Goal: Task Accomplishment & Management: Understand process/instructions

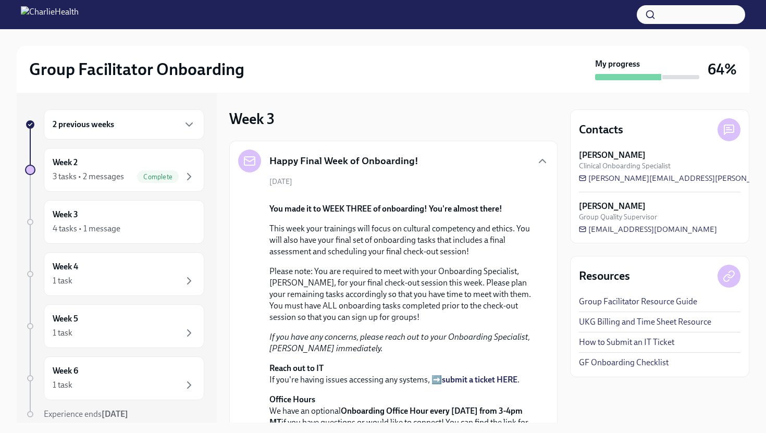
scroll to position [290, 0]
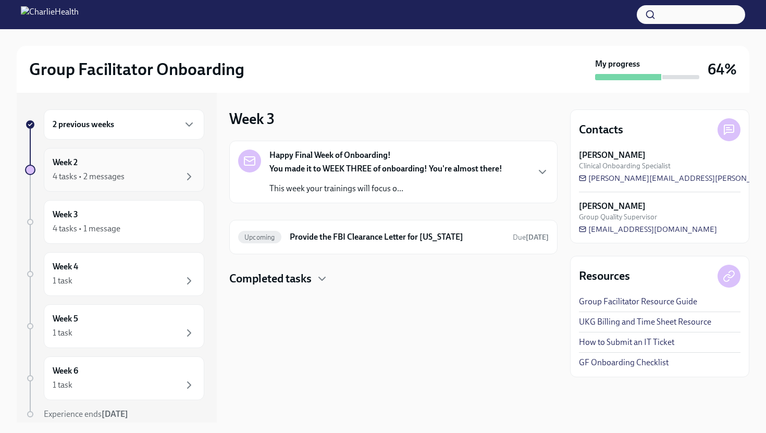
click at [127, 163] on div "Week 2 4 tasks • 2 messages" at bounding box center [124, 170] width 143 height 26
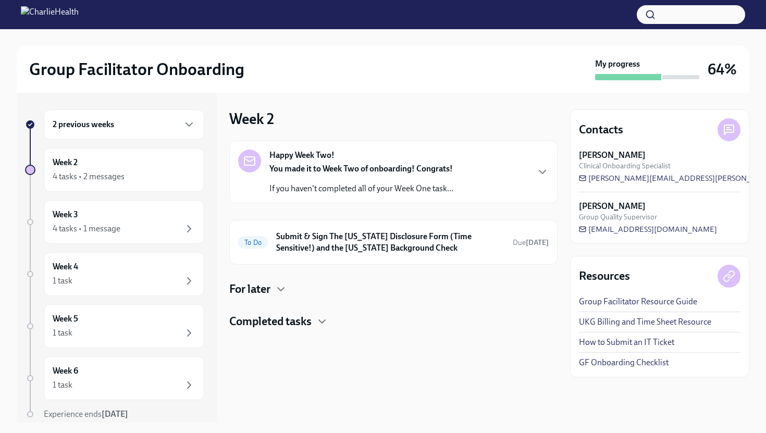
click at [137, 132] on div "2 previous weeks" at bounding box center [124, 124] width 161 height 30
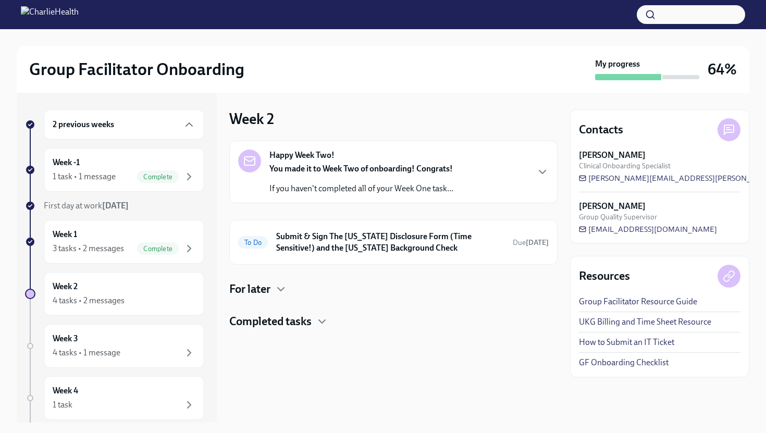
click at [137, 132] on div "2 previous weeks" at bounding box center [124, 124] width 161 height 30
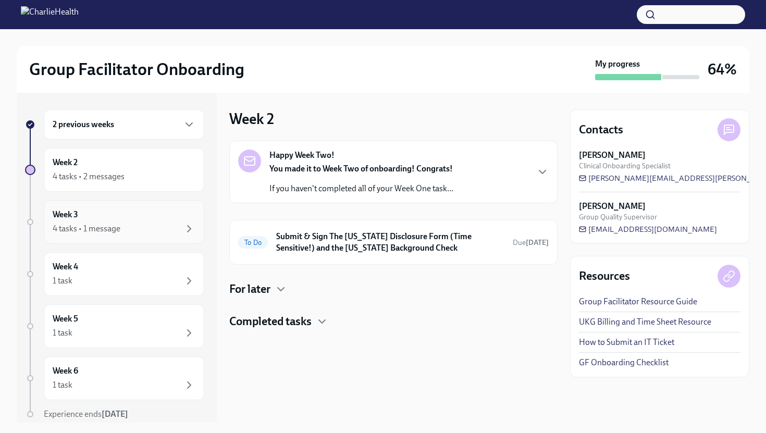
click at [148, 214] on div "Week 3 4 tasks • 1 message" at bounding box center [124, 222] width 143 height 26
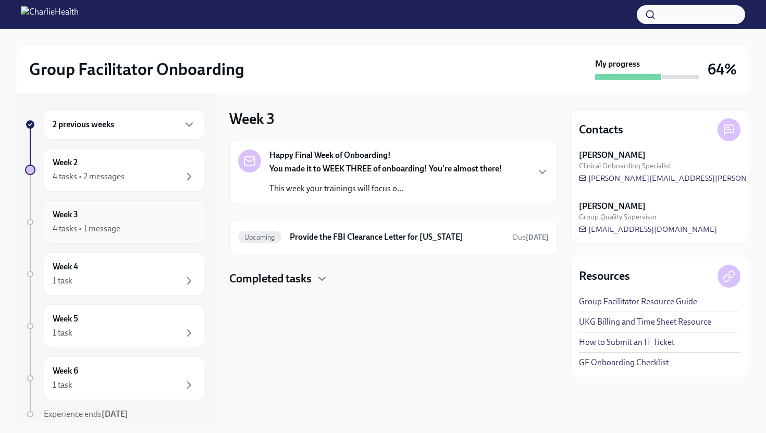
scroll to position [39, 0]
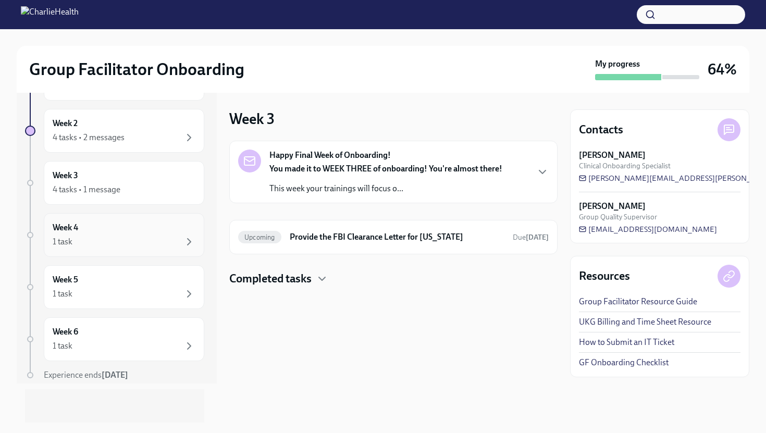
click at [162, 240] on div "1 task" at bounding box center [124, 242] width 143 height 13
